Goal: Task Accomplishment & Management: Use online tool/utility

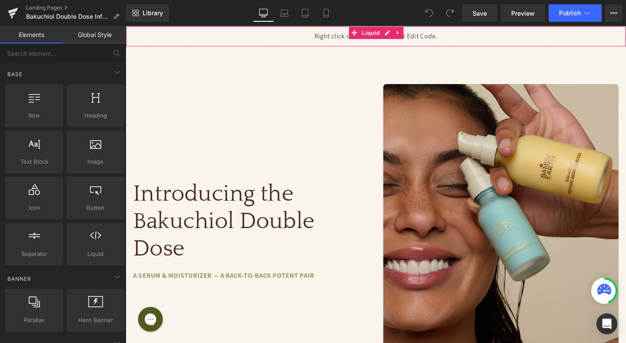
click at [360, 40] on div "Liquid" at bounding box center [389, 37] width 526 height 22
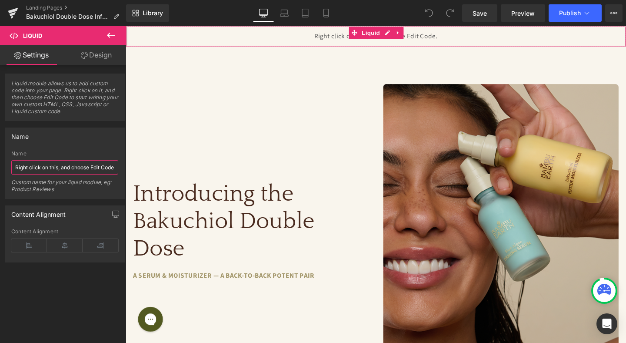
click at [70, 170] on input "Right click on this, and choose Edit Code." at bounding box center [64, 167] width 107 height 14
click at [348, 39] on div "Liquid" at bounding box center [389, 37] width 526 height 22
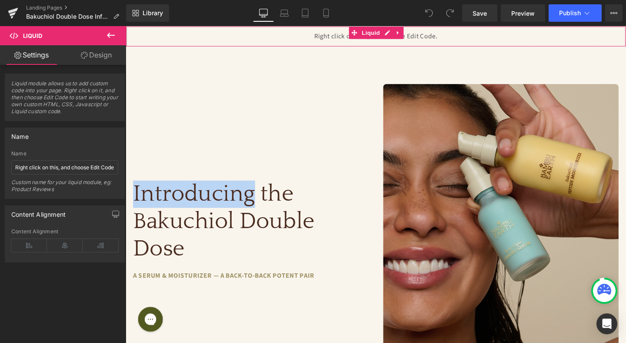
click at [348, 39] on div "Liquid" at bounding box center [389, 37] width 526 height 22
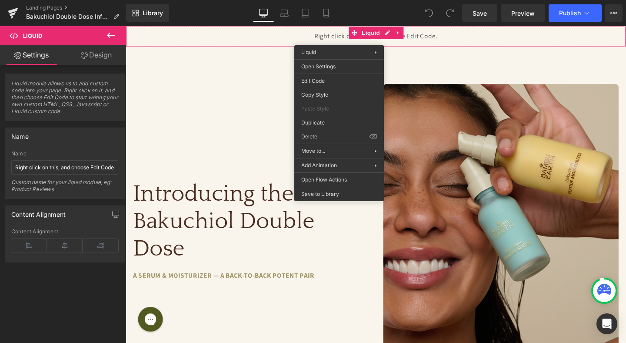
click at [94, 57] on link "Design" at bounding box center [96, 55] width 63 height 20
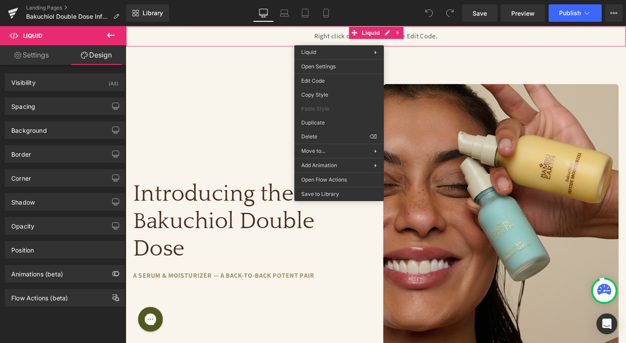
click at [25, 59] on link "Settings" at bounding box center [31, 55] width 63 height 20
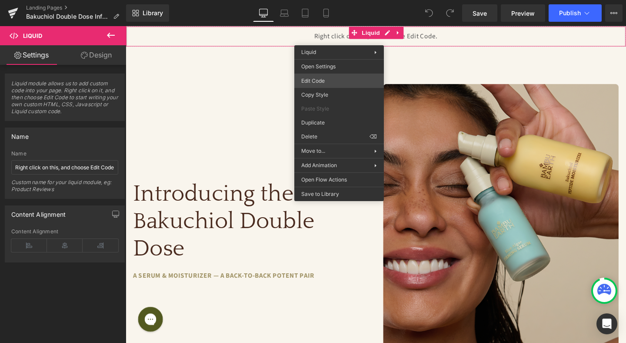
click at [347, 0] on div "You are previewing how the will restyle your page. You can not edit Elements in…" at bounding box center [313, 0] width 626 height 0
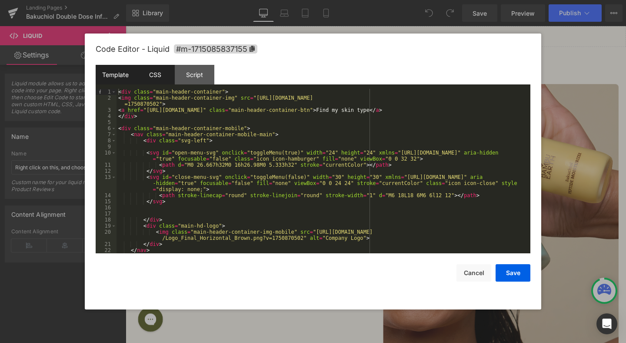
click at [161, 78] on div "CSS" at bounding box center [155, 75] width 40 height 20
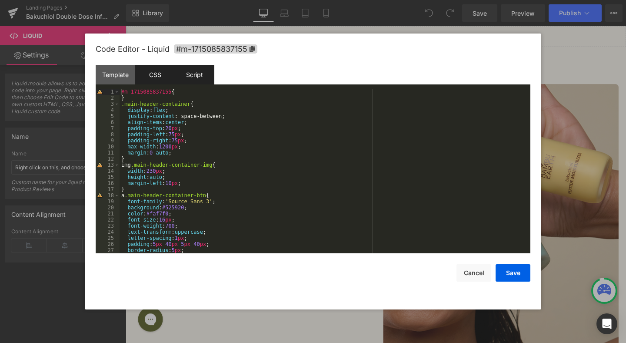
click at [197, 77] on div "Script" at bounding box center [195, 75] width 40 height 20
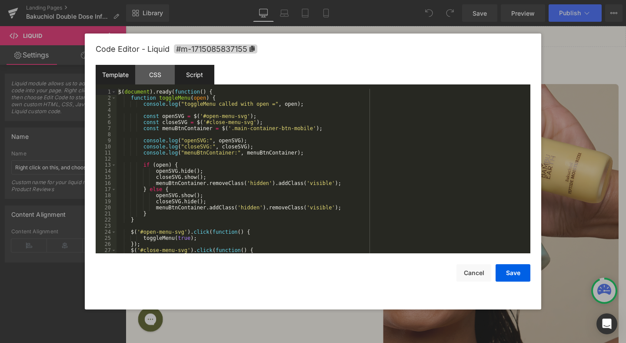
click at [117, 77] on div "Template" at bounding box center [116, 75] width 40 height 20
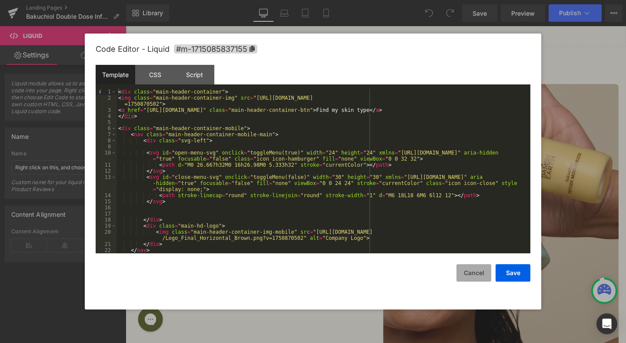
click at [476, 271] on button "Cancel" at bounding box center [474, 272] width 35 height 17
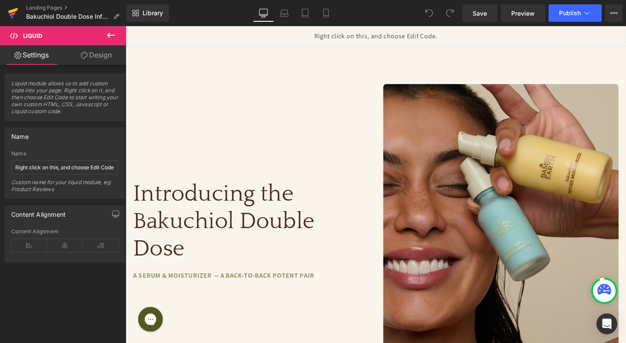
click at [8, 12] on icon at bounding box center [13, 13] width 10 height 22
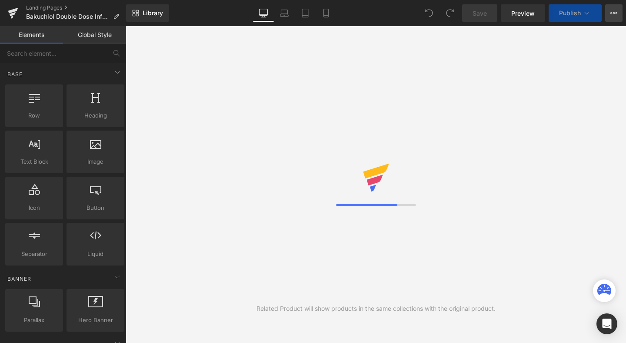
click at [615, 13] on icon at bounding box center [614, 13] width 7 height 7
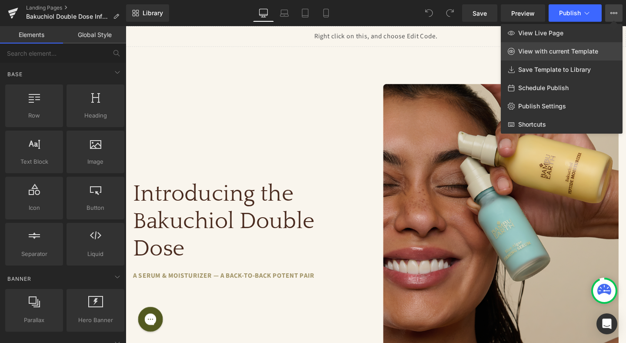
click at [558, 50] on span "View with current Template" at bounding box center [558, 51] width 80 height 8
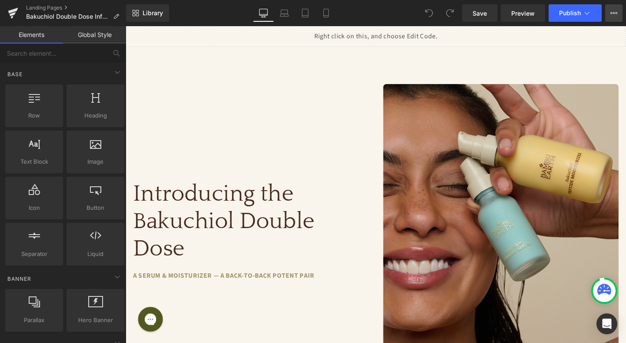
click at [616, 11] on icon at bounding box center [614, 13] width 7 height 7
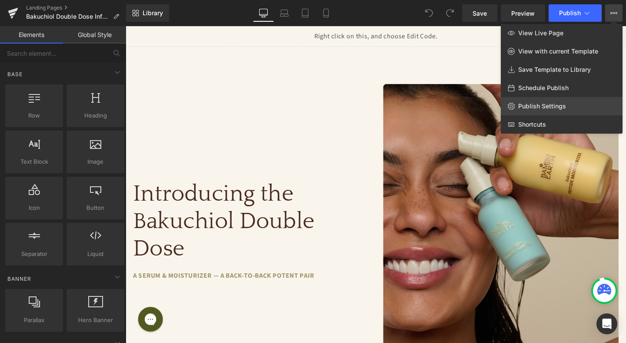
click at [557, 105] on span "Publish Settings" at bounding box center [542, 106] width 48 height 8
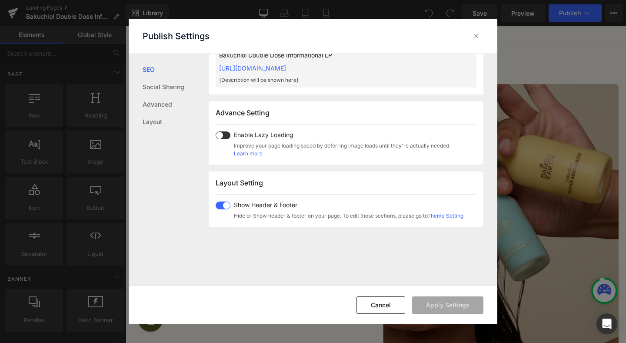
scroll to position [414, 0]
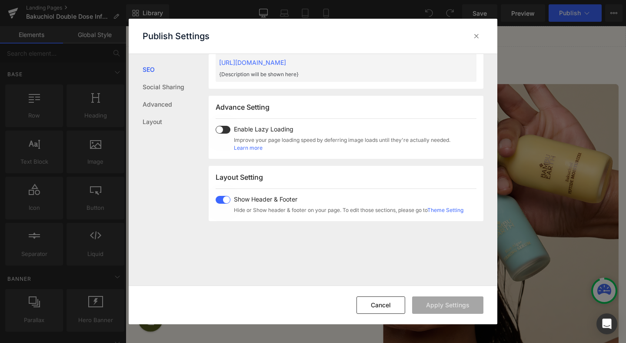
click at [456, 211] on link "Theme Setting" at bounding box center [446, 210] width 36 height 7
click at [473, 37] on icon at bounding box center [476, 36] width 9 height 9
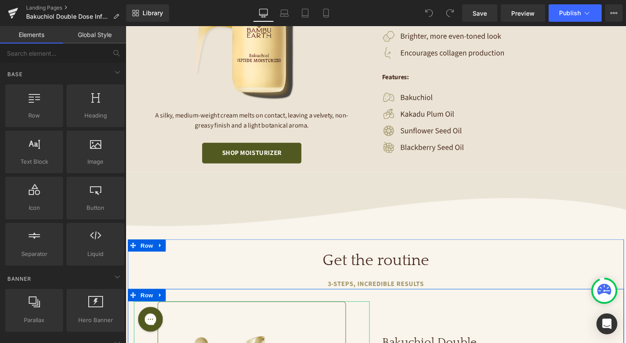
scroll to position [1318, 0]
